Goal: Find specific page/section: Find specific page/section

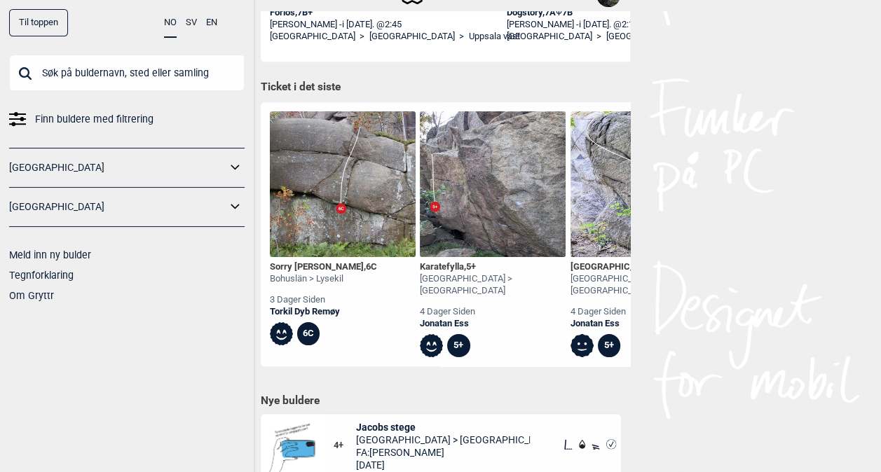
scroll to position [466, 0]
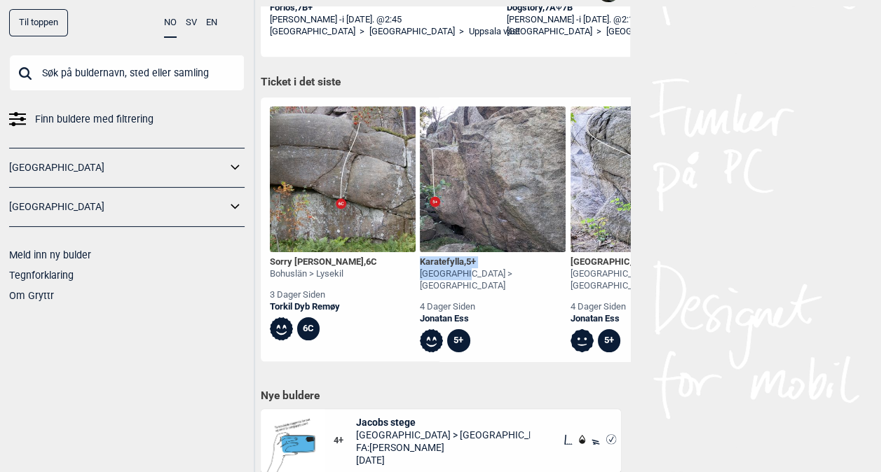
drag, startPoint x: 444, startPoint y: 275, endPoint x: 458, endPoint y: 221, distance: 55.9
click at [458, 221] on div "Karatefylla , 5+ [GEOGRAPHIC_DATA] > [GEOGRAPHIC_DATA] 4 dager siden [PERSON_NA…" at bounding box center [493, 230] width 146 height 246
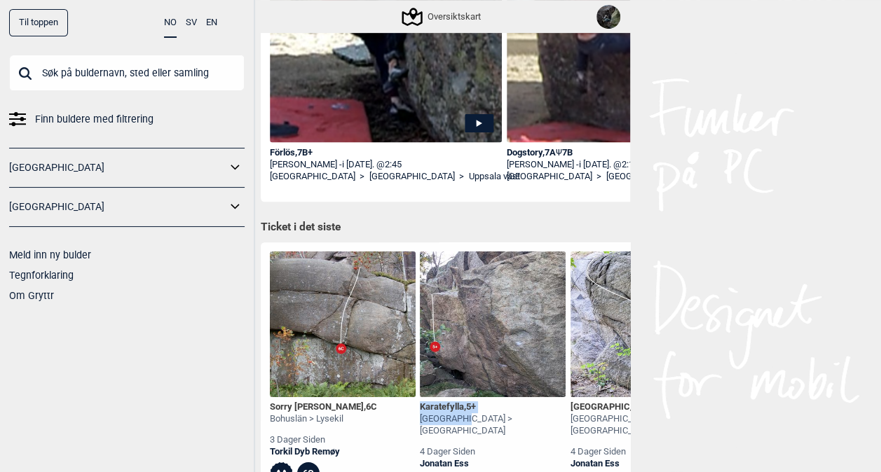
scroll to position [0, 0]
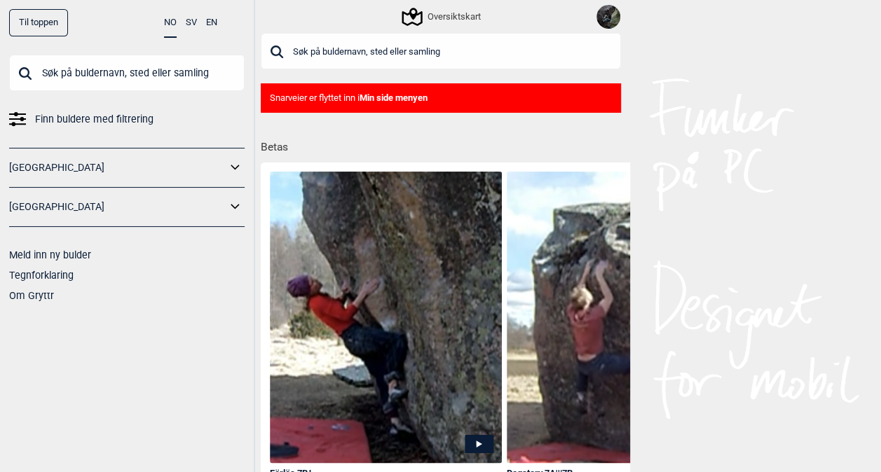
click at [366, 50] on input "text" at bounding box center [441, 51] width 360 height 36
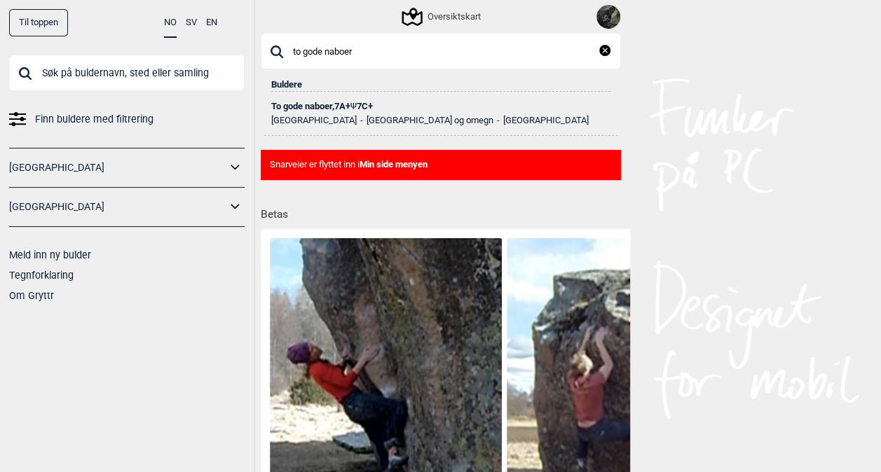
type input "to gode naboer"
click at [332, 102] on div "To gode naboer , 7A+ Ψ 7C+" at bounding box center [440, 107] width 339 height 10
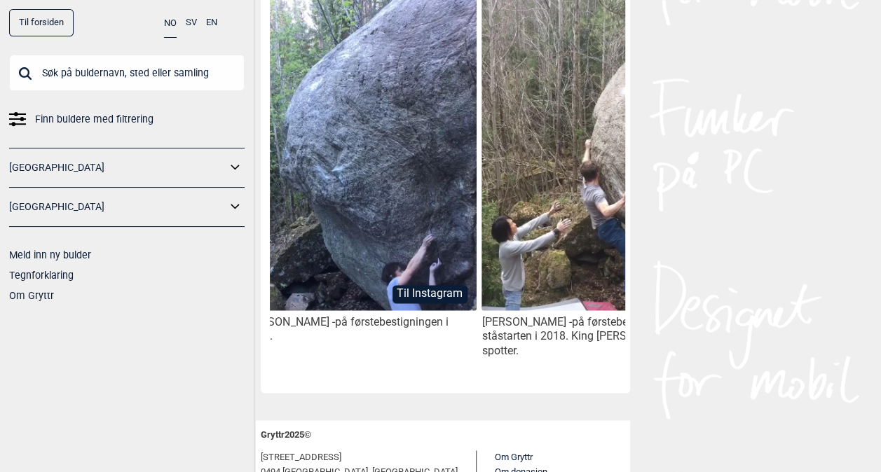
scroll to position [0, 976]
click at [418, 285] on button "Til Instagram" at bounding box center [429, 294] width 75 height 18
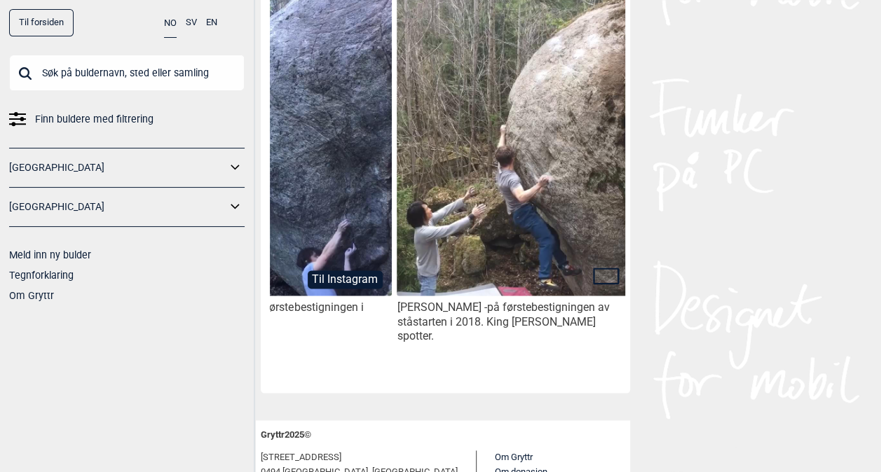
scroll to position [0, 1061]
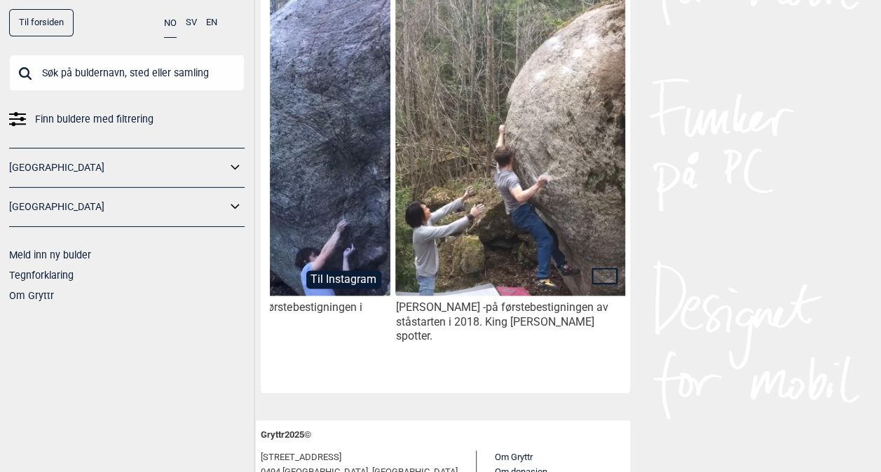
click at [602, 268] on icon at bounding box center [605, 276] width 27 height 17
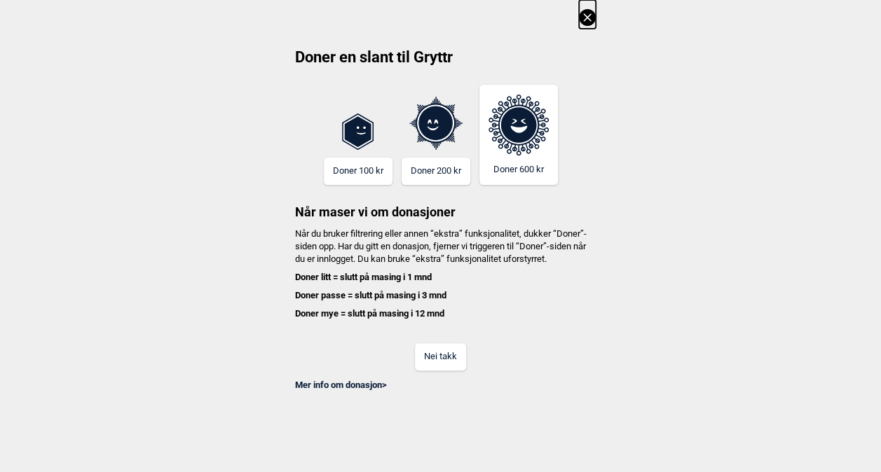
click at [588, 16] on icon at bounding box center [587, 17] width 17 height 17
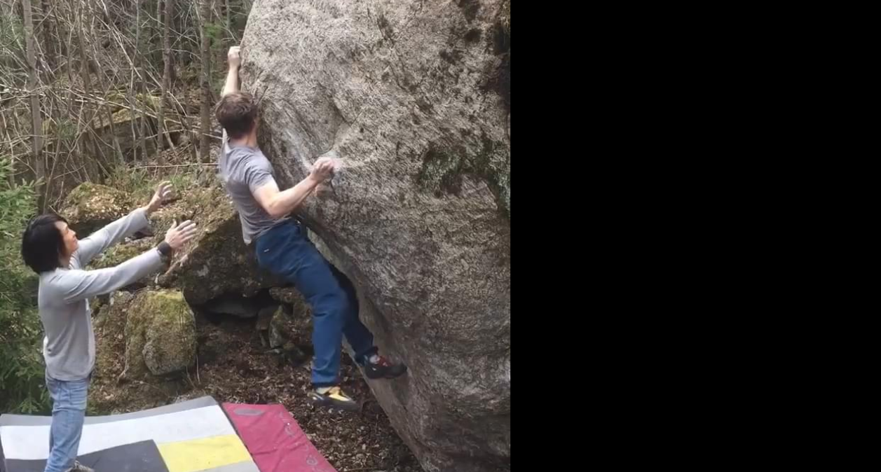
scroll to position [0, 0]
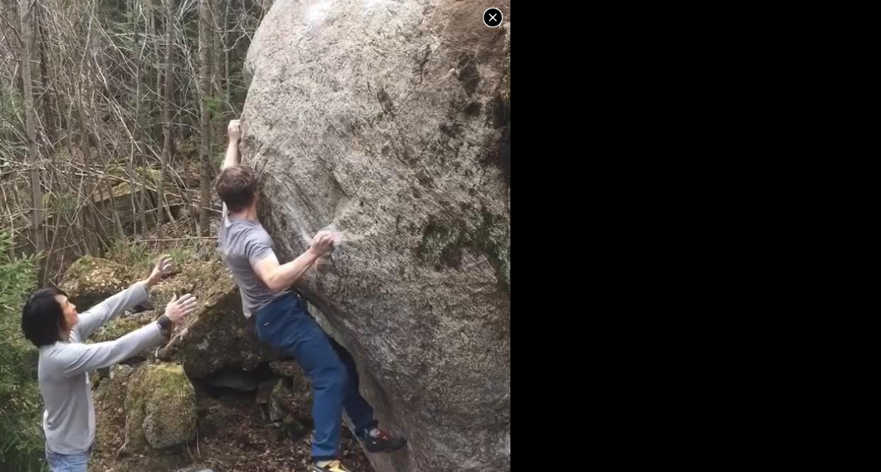
click at [491, 15] on icon at bounding box center [493, 17] width 8 height 8
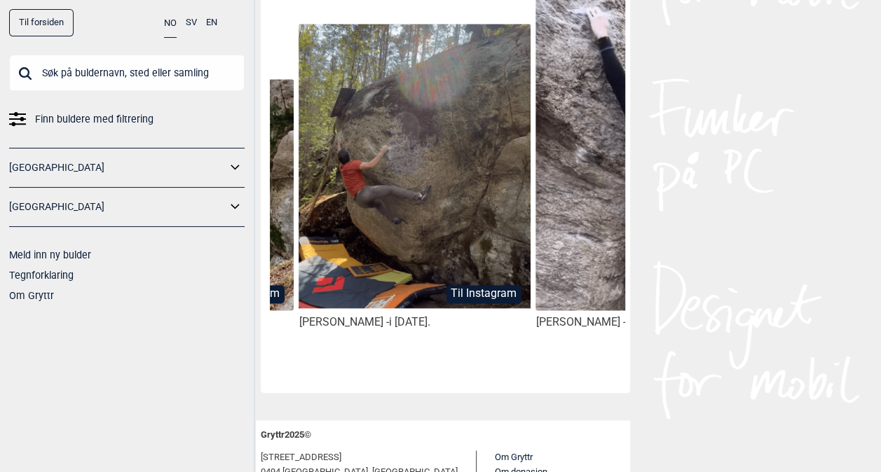
scroll to position [0, 209]
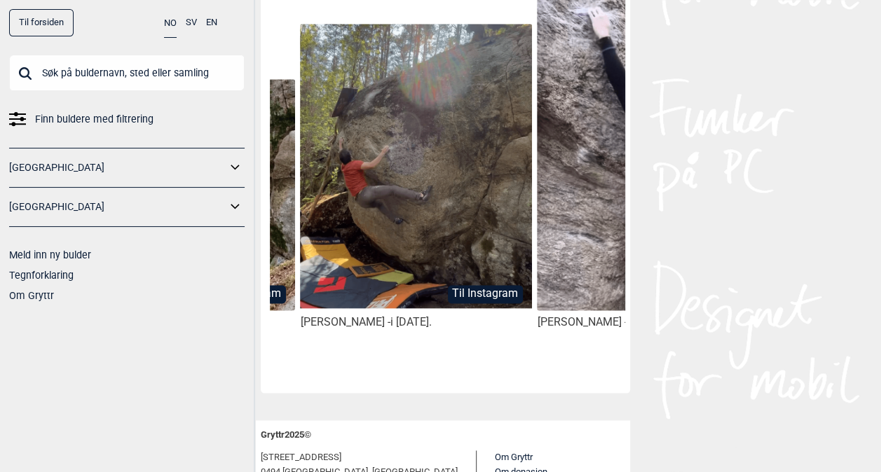
click at [467, 285] on button "Til Instagram" at bounding box center [485, 294] width 75 height 18
